Goal: Transaction & Acquisition: Book appointment/travel/reservation

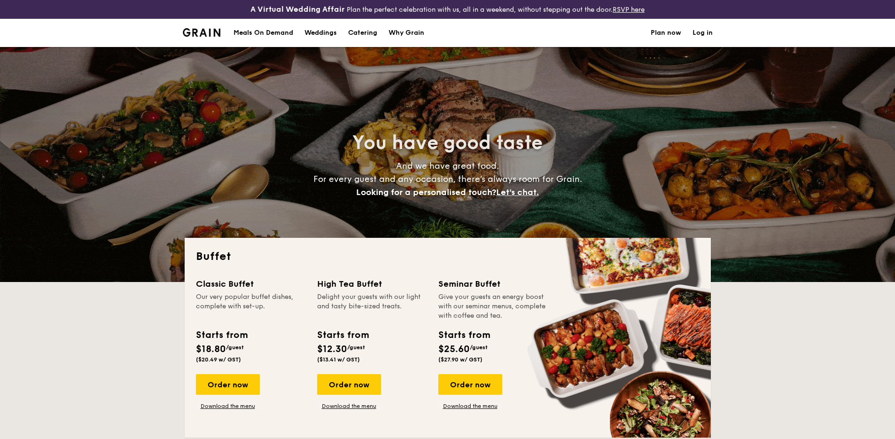
select select
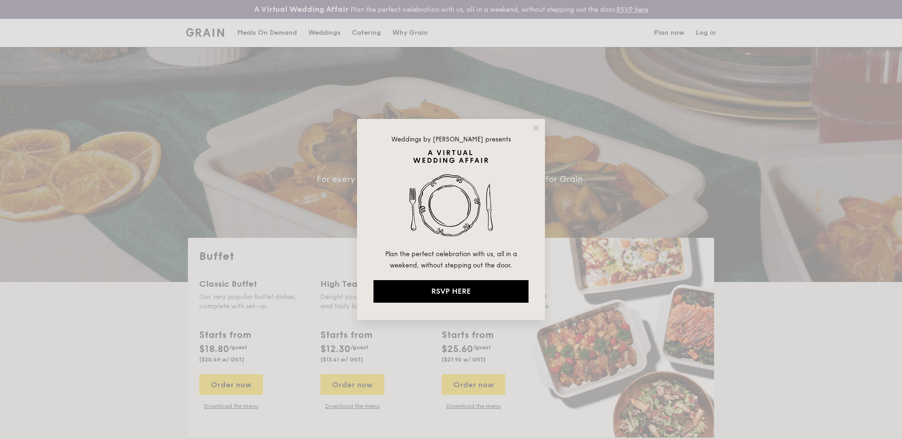
click at [273, 28] on div "Weddings by [PERSON_NAME] presents Plan the perfect celebration with us, all in…" at bounding box center [451, 219] width 902 height 439
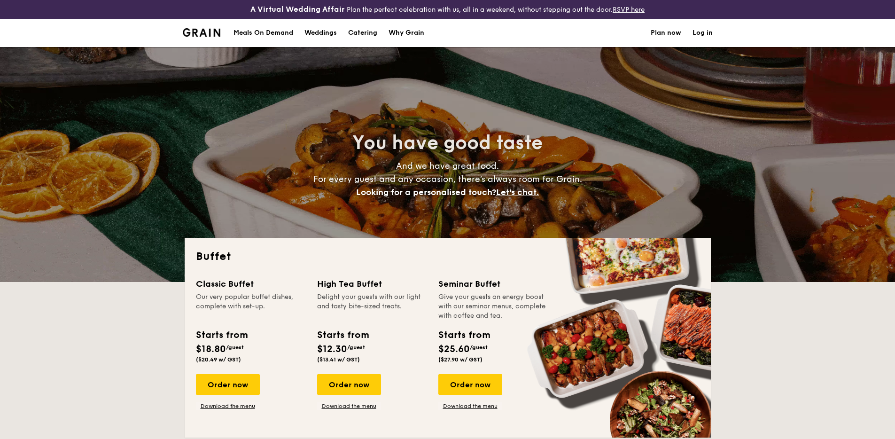
click at [267, 29] on div "Meals On Demand" at bounding box center [264, 33] width 60 height 28
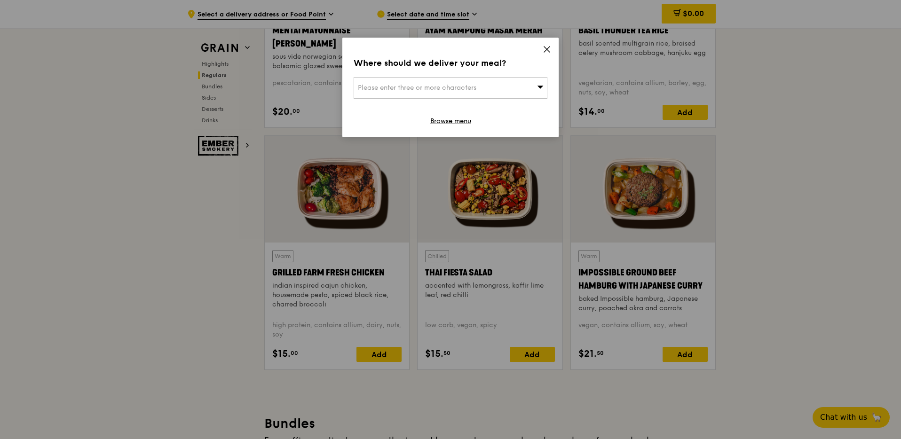
scroll to position [982, 0]
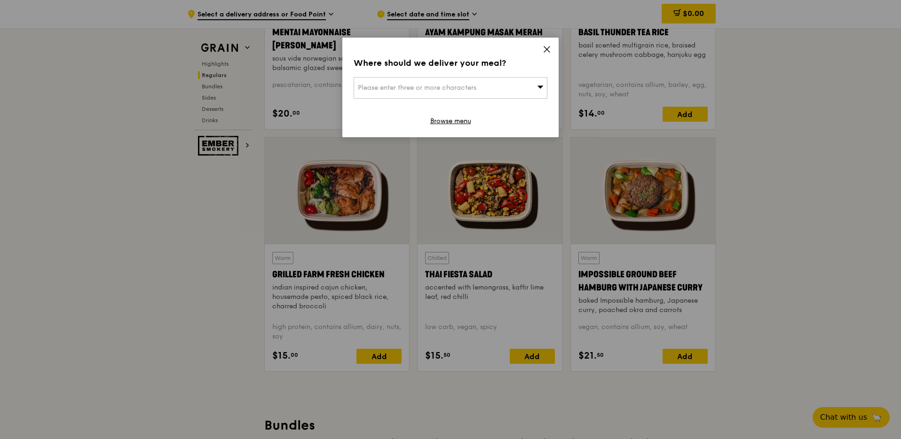
click at [546, 47] on icon at bounding box center [546, 49] width 8 height 8
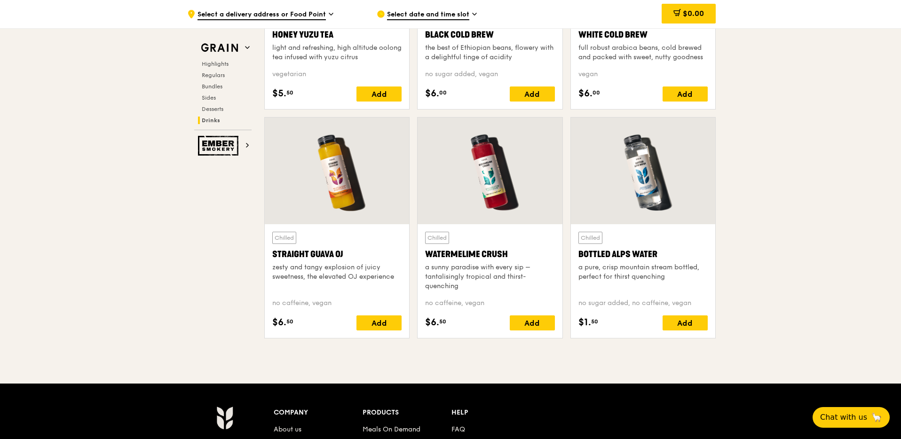
scroll to position [3678, 0]
